Goal: Task Accomplishment & Management: Use online tool/utility

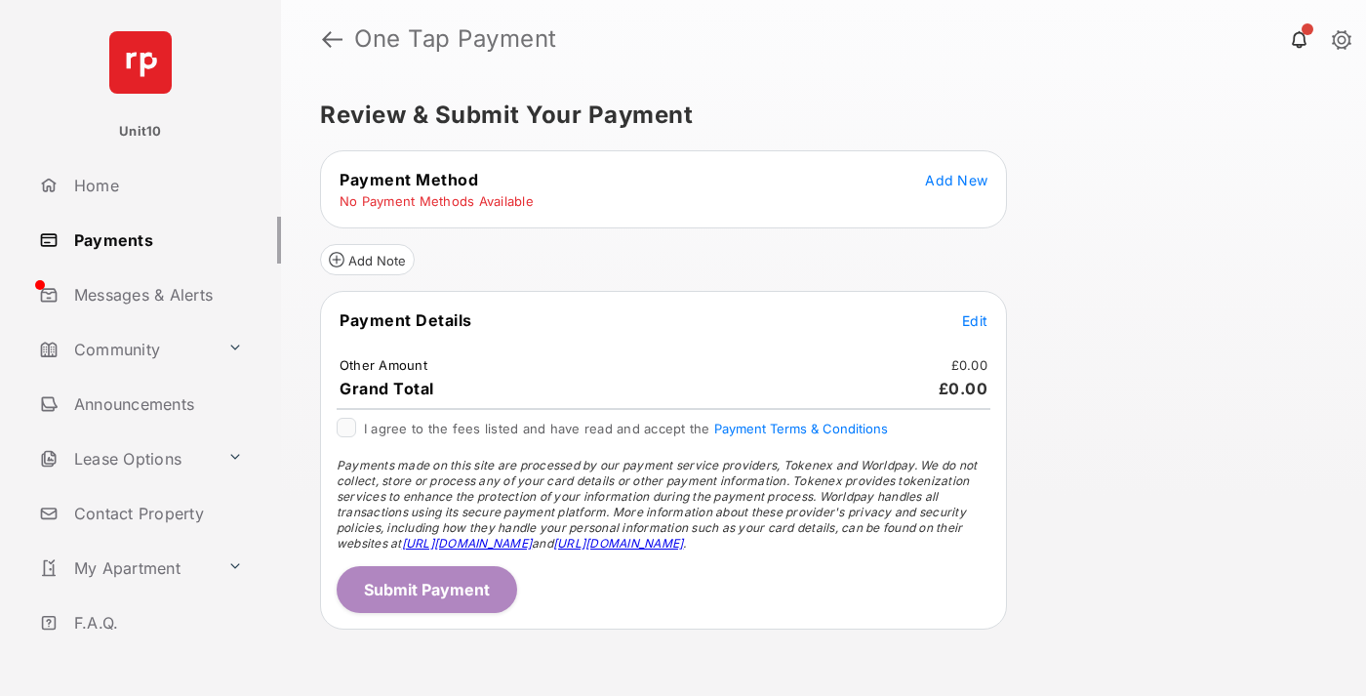
click at [956, 180] on span "Add New" at bounding box center [956, 180] width 62 height 17
